Goal: Task Accomplishment & Management: Manage account settings

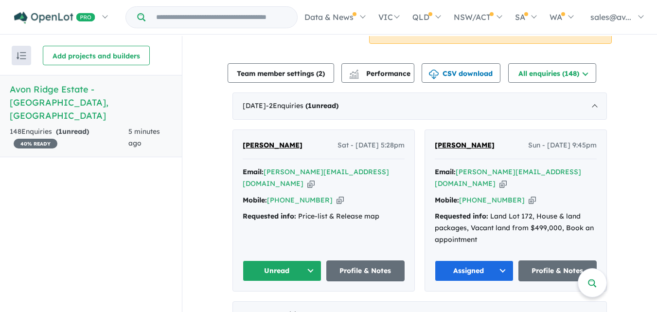
scroll to position [319, 0]
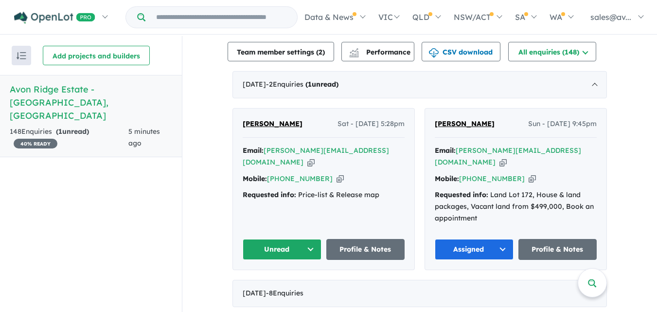
click at [313, 239] on button "Unread" at bounding box center [282, 249] width 79 height 21
click at [272, 283] on button "Assigned" at bounding box center [285, 294] width 85 height 22
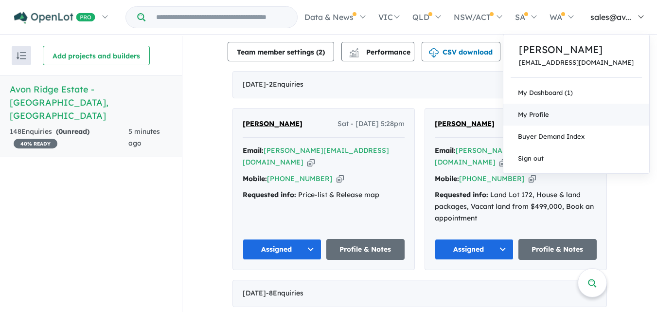
click at [549, 114] on span "My Profile" at bounding box center [533, 114] width 31 height 8
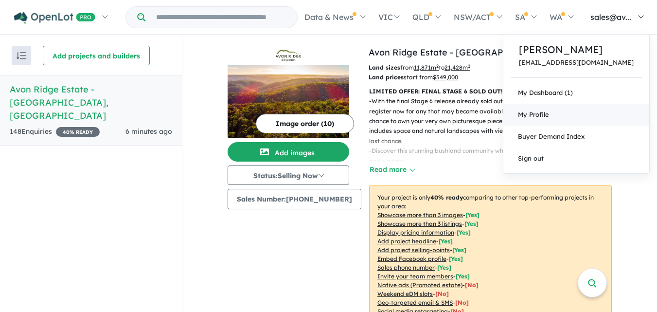
click at [549, 114] on span "My Profile" at bounding box center [533, 114] width 31 height 8
click at [568, 155] on link "Sign out" at bounding box center [576, 158] width 146 height 22
